Goal: Task Accomplishment & Management: Manage account settings

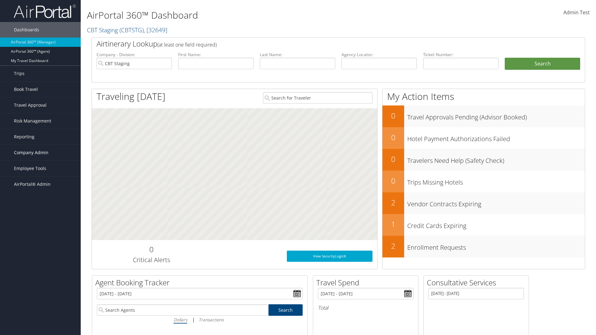
click at [40, 153] on span "Company Admin" at bounding box center [31, 153] width 34 height 16
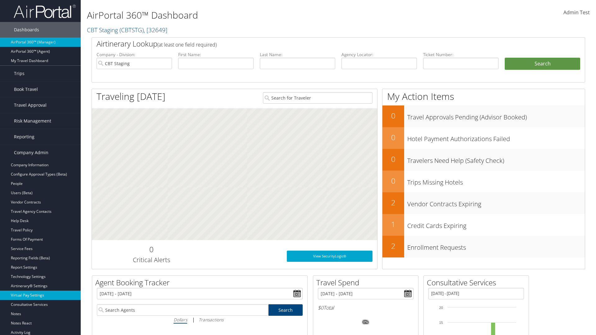
click at [40, 295] on link "Virtual Pay Settings" at bounding box center [40, 295] width 81 height 9
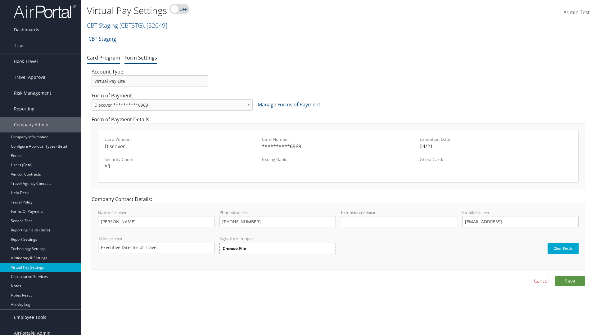
click at [141, 57] on link "Form Settings" at bounding box center [140, 57] width 33 height 7
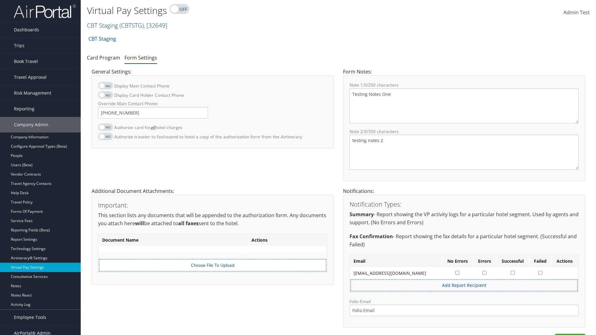
click at [102, 25] on link "CBT Staging ( CBTSTG ) , [ 32649 ]" at bounding box center [127, 25] width 80 height 8
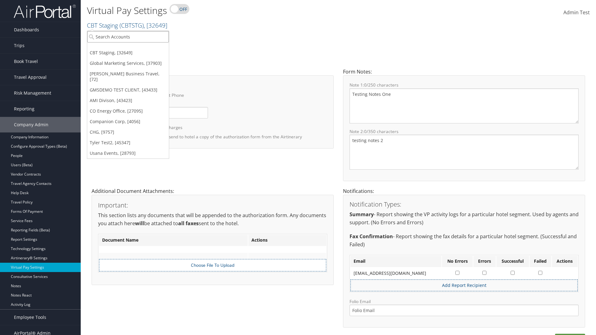
click at [128, 37] on input "search" at bounding box center [128, 36] width 82 height 11
type input "[PERSON_NAME] Business Travel"
click at [136, 48] on div "Christopherson Business Travel (C10001), [72]" at bounding box center [137, 48] width 106 height 6
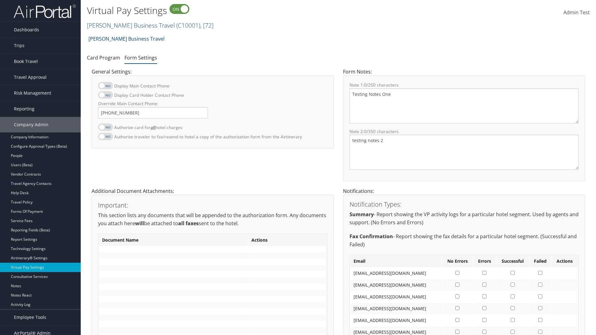
click at [105, 127] on label at bounding box center [105, 126] width 15 height 7
click at [105, 128] on input "Authorize card for all hotel charges" at bounding box center [103, 130] width 4 height 4
checkbox input "true"
click at [105, 95] on label at bounding box center [105, 94] width 15 height 7
click at [105, 96] on input "Display Card Holder Contact Phone" at bounding box center [103, 98] width 4 height 4
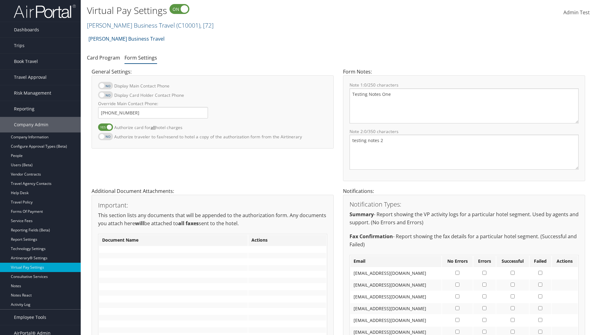
checkbox input "true"
click at [105, 86] on label at bounding box center [105, 85] width 15 height 7
click at [105, 87] on input "Display Main Contact Phone" at bounding box center [103, 89] width 4 height 4
checkbox input "true"
click at [105, 136] on label at bounding box center [105, 136] width 15 height 7
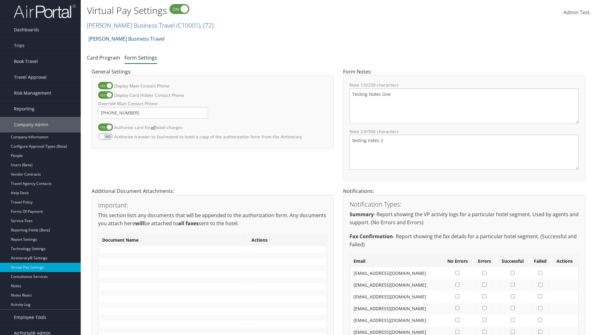
click at [105, 138] on input "Authorize traveler to fax/resend to hotel a copy of the authorization form from…" at bounding box center [103, 140] width 4 height 4
checkbox input "true"
click at [105, 127] on label at bounding box center [105, 126] width 15 height 7
click at [105, 128] on input "Authorize card for all hotel charges" at bounding box center [103, 130] width 4 height 4
checkbox input "false"
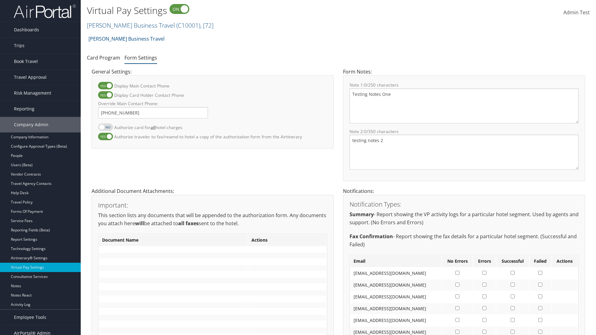
click at [105, 95] on label at bounding box center [105, 94] width 15 height 7
click at [105, 96] on input "Display Card Holder Contact Phone" at bounding box center [103, 98] width 4 height 4
checkbox input "false"
click at [105, 86] on label at bounding box center [105, 85] width 15 height 7
click at [105, 87] on input "Display Main Contact Phone" at bounding box center [103, 89] width 4 height 4
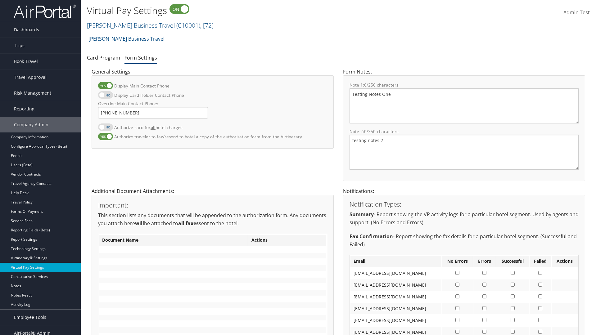
checkbox input "false"
click at [105, 136] on label at bounding box center [105, 136] width 15 height 7
click at [105, 138] on input "Authorize traveler to fax/resend to hotel a copy of the authorization form from…" at bounding box center [103, 140] width 4 height 4
checkbox input "false"
click at [153, 113] on input "Override Main Contact Phone:" at bounding box center [153, 112] width 110 height 11
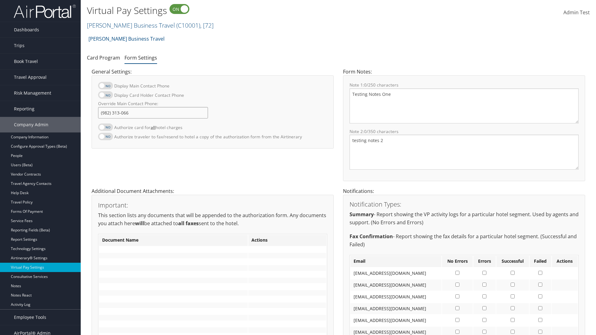
type input "[PHONE_NUMBER]"
click at [464, 106] on textarea "Testing Notes One" at bounding box center [463, 105] width 229 height 35
type textarea "Testing Notes One"
click at [464, 152] on textarea "testing notes 2" at bounding box center [463, 152] width 229 height 35
type textarea "testing notes 2"
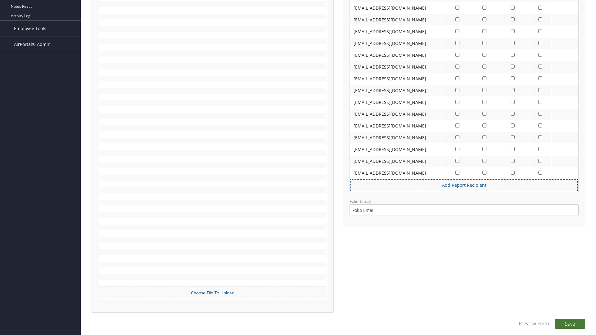
click at [569, 324] on button "Save" at bounding box center [570, 324] width 30 height 10
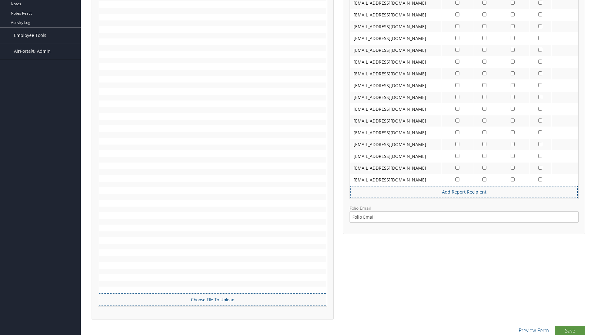
scroll to position [282, 0]
